Goal: Contribute content

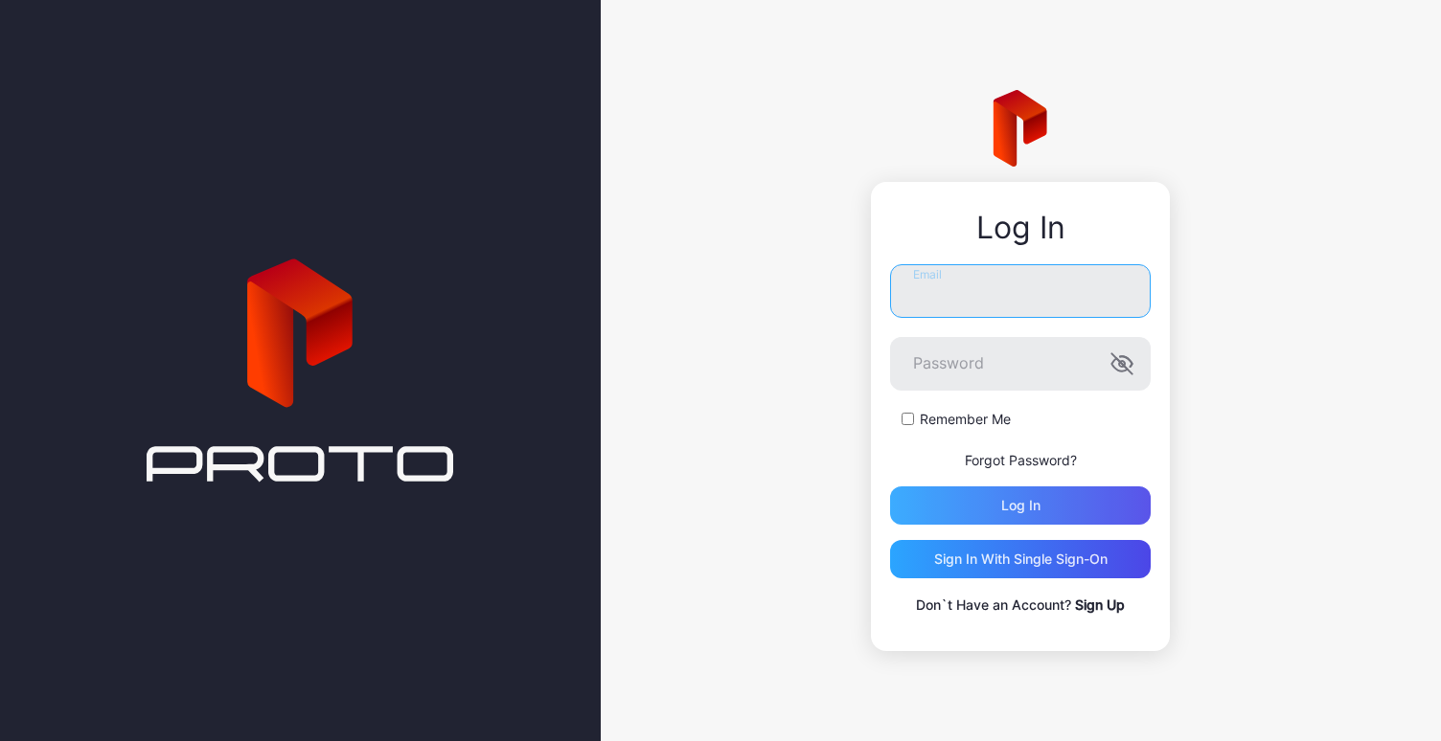
type input "**********"
click at [1099, 517] on div "Log in" at bounding box center [1020, 506] width 261 height 38
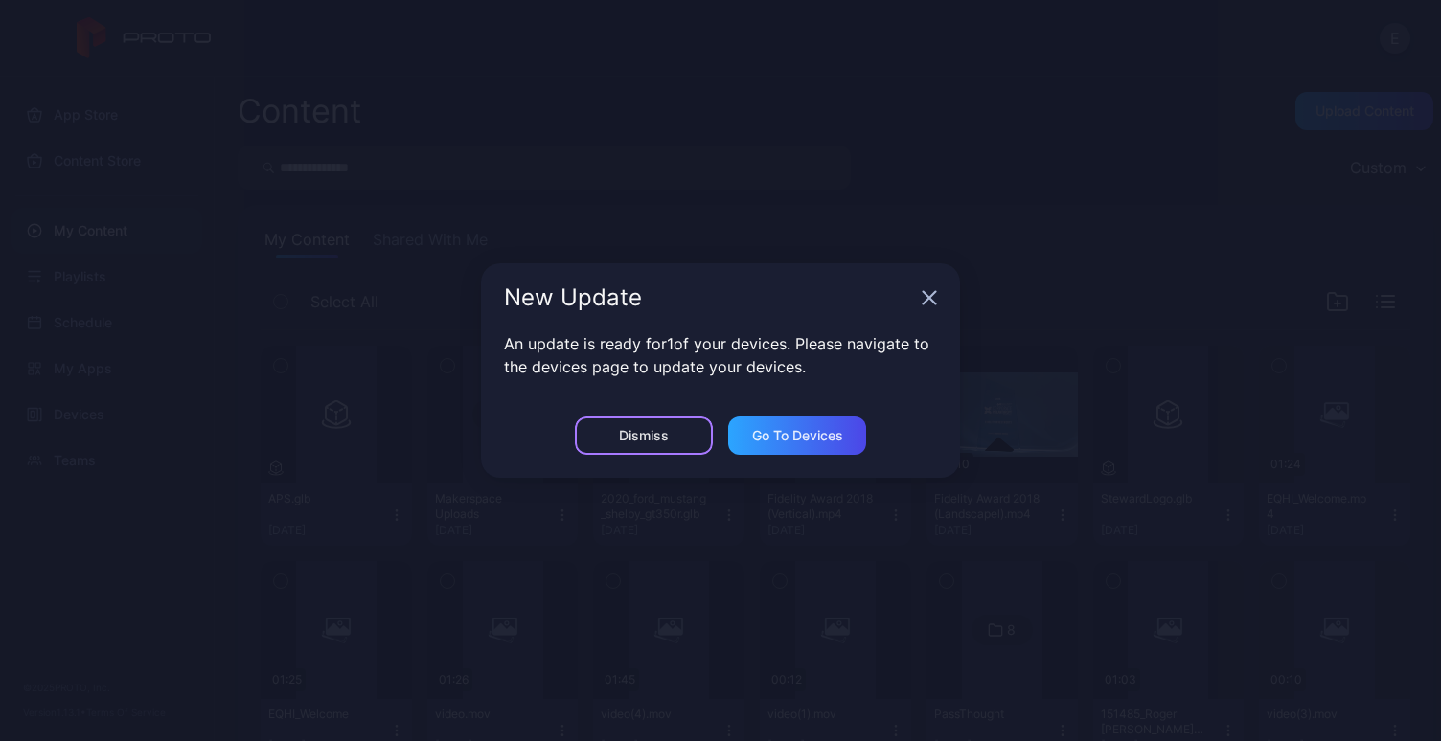
click at [633, 429] on div "Dismiss" at bounding box center [644, 435] width 50 height 15
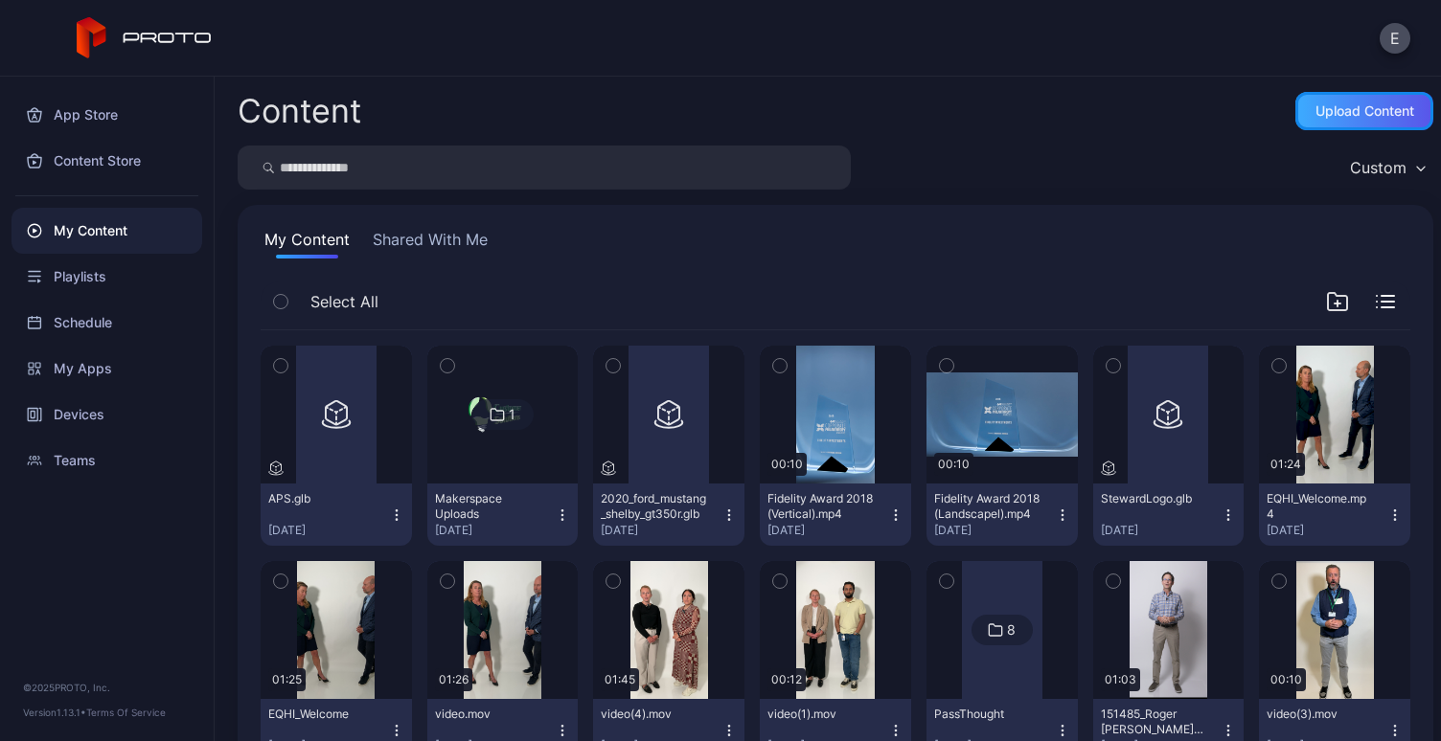
click at [1315, 109] on div "Upload Content" at bounding box center [1364, 110] width 99 height 15
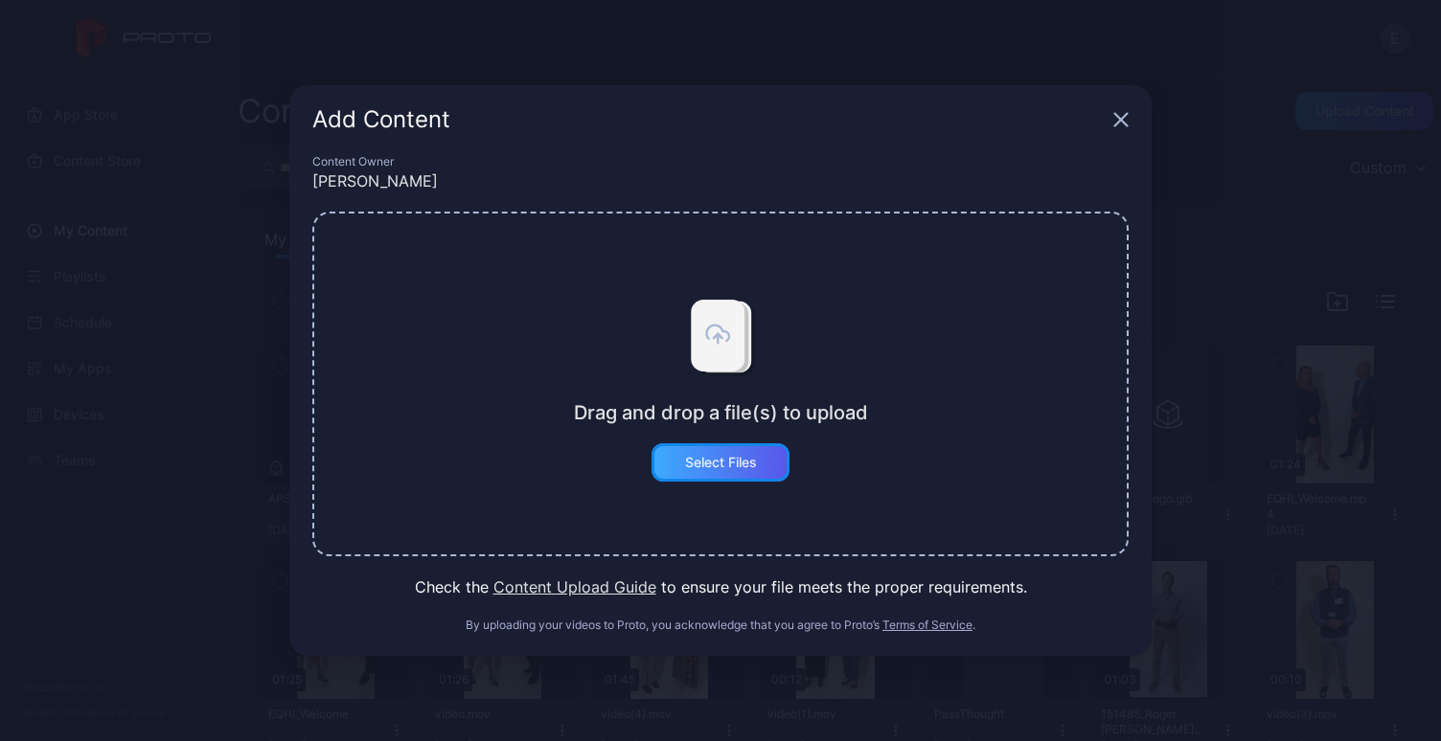
click at [737, 460] on div "Select Files" at bounding box center [721, 462] width 72 height 15
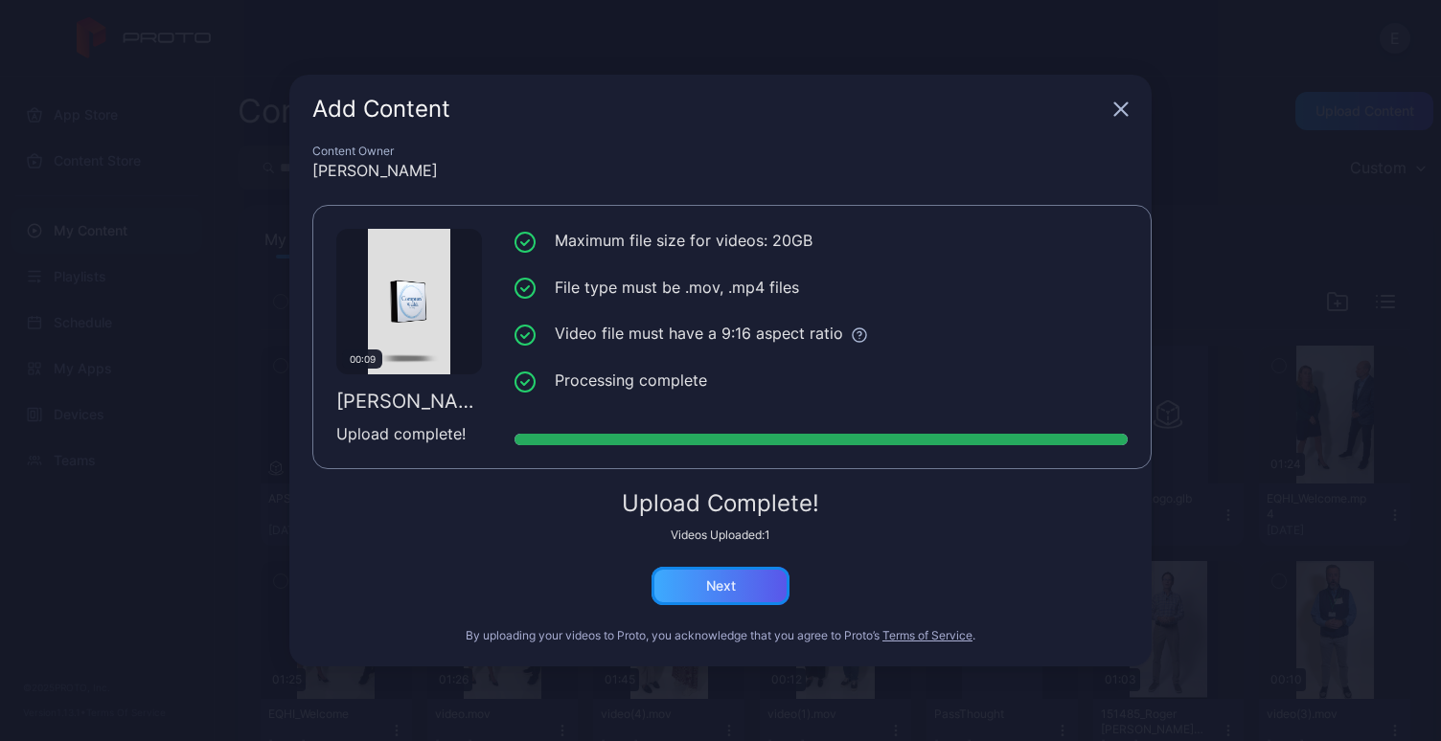
click at [750, 580] on div "Next" at bounding box center [720, 586] width 138 height 38
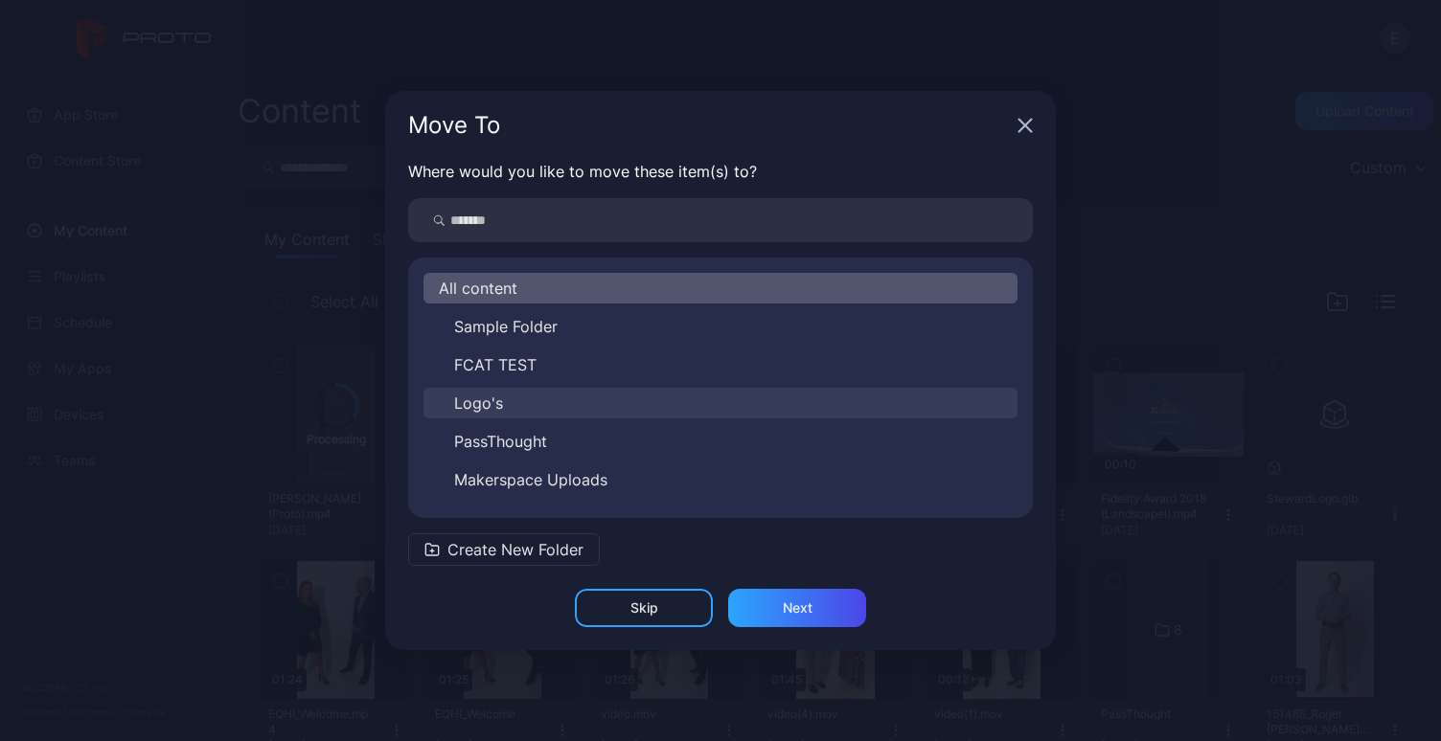
click at [514, 402] on button "Logo's" at bounding box center [720, 403] width 594 height 31
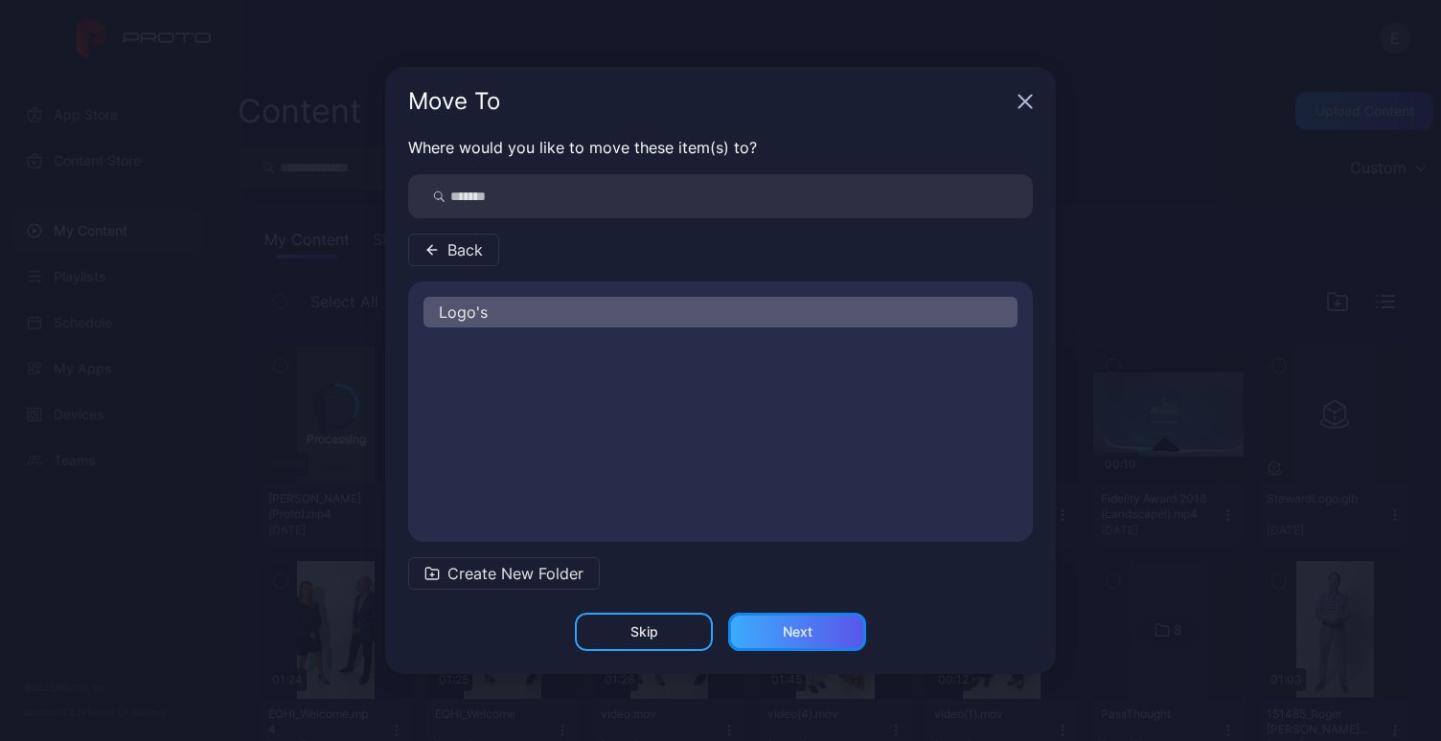
click at [781, 634] on div "Next" at bounding box center [797, 632] width 138 height 38
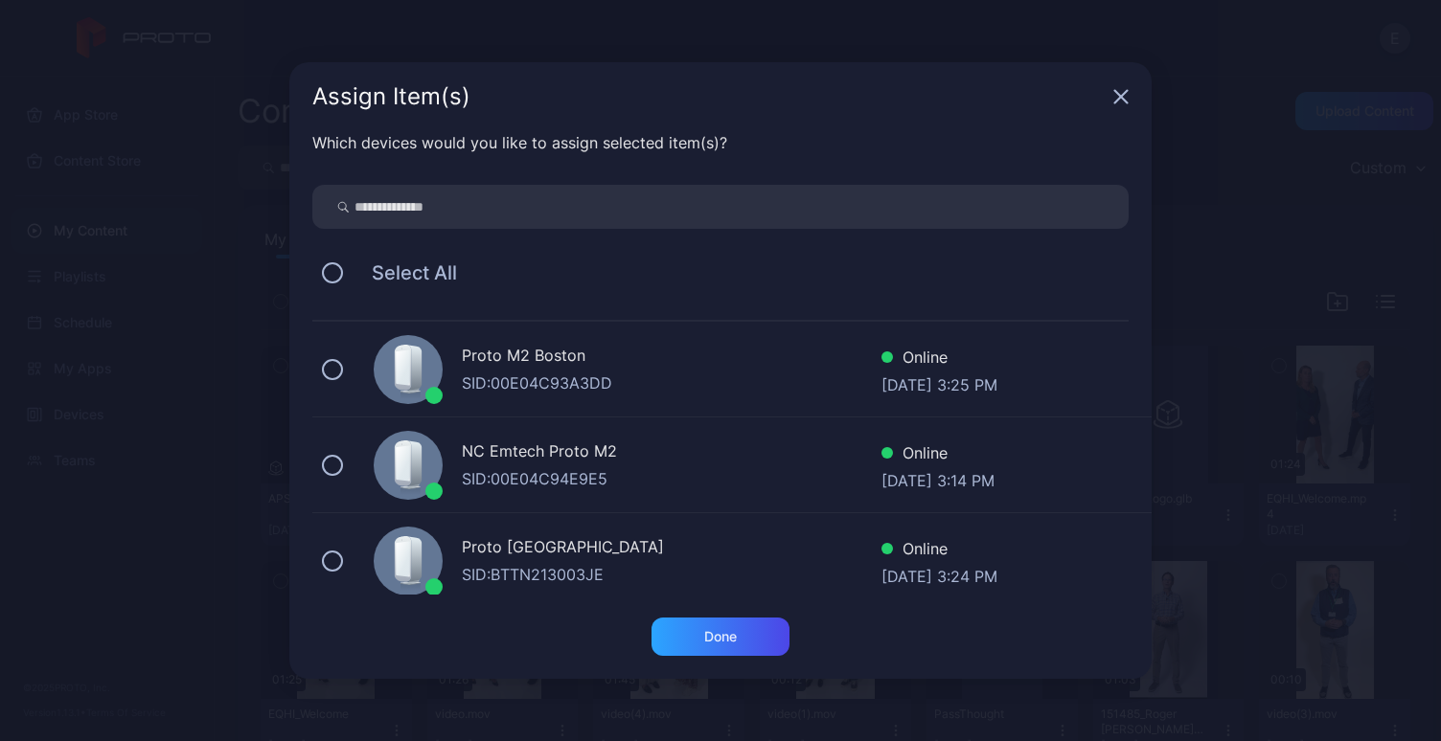
click at [394, 443] on icon at bounding box center [408, 468] width 33 height 55
click at [754, 645] on div "Done" at bounding box center [720, 637] width 138 height 38
